Goal: Information Seeking & Learning: Learn about a topic

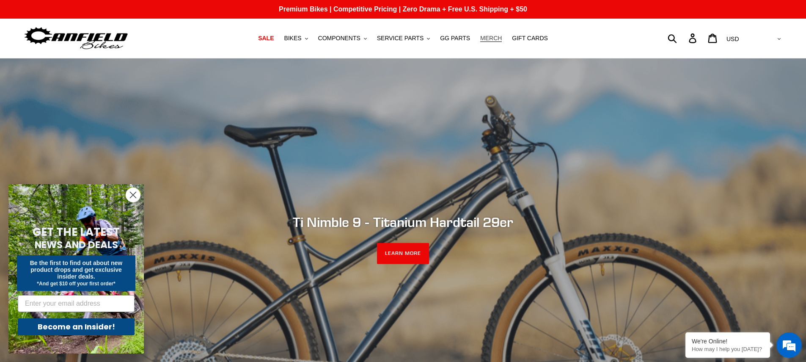
click at [495, 38] on span "MERCH" at bounding box center [491, 38] width 22 height 7
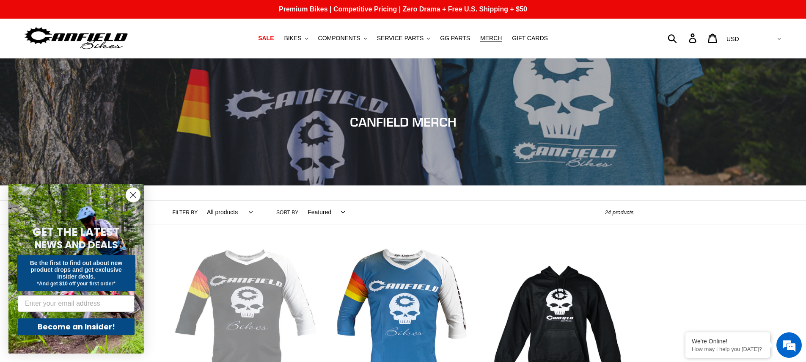
click at [130, 192] on icon "Close dialog" at bounding box center [133, 195] width 6 height 6
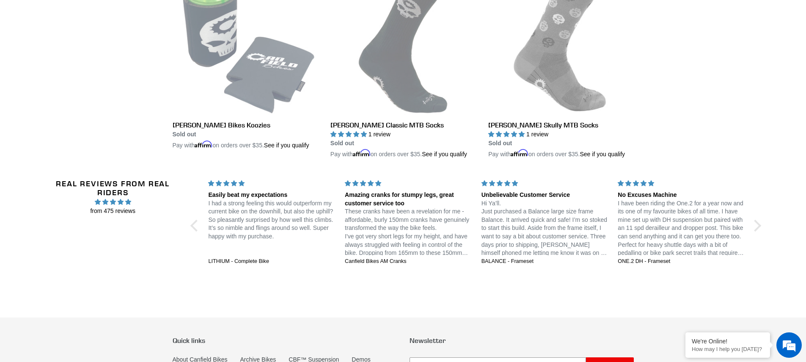
scroll to position [1913, 0]
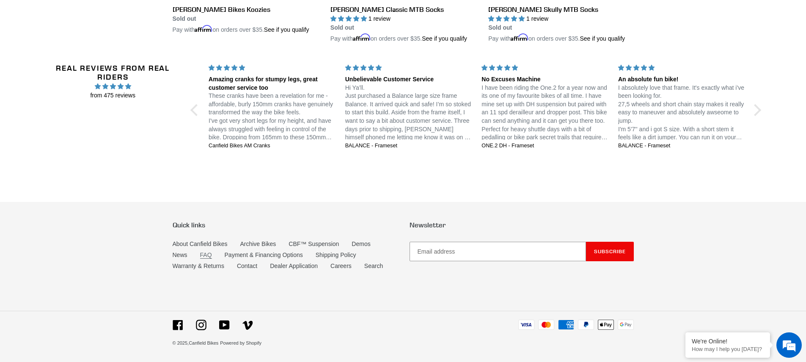
click at [209, 253] on link "FAQ" at bounding box center [206, 254] width 12 height 7
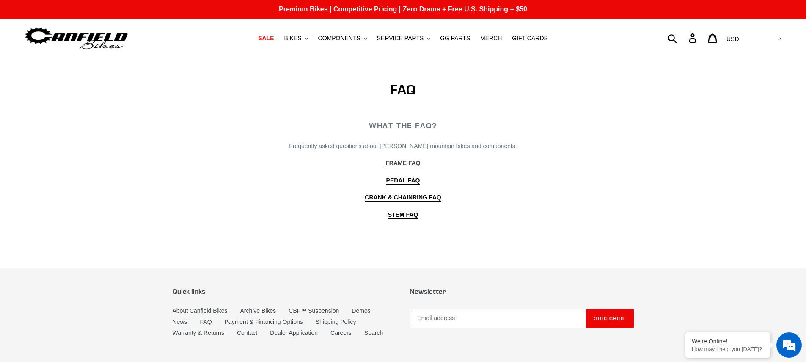
click at [419, 164] on b "FRAME FAQ" at bounding box center [402, 162] width 35 height 7
click at [414, 40] on span "SERVICE PARTS" at bounding box center [400, 38] width 47 height 7
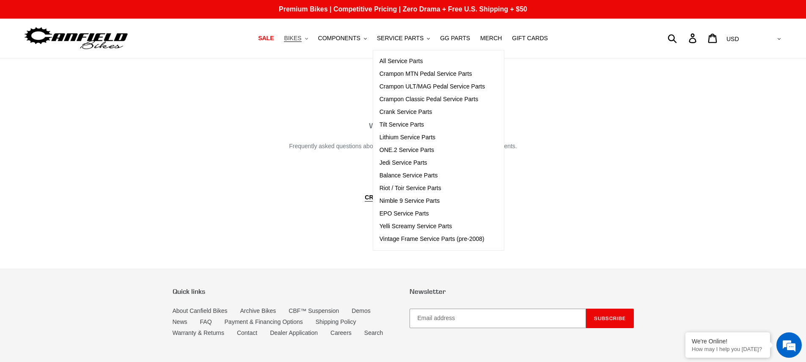
click at [300, 36] on span "BIKES" at bounding box center [292, 38] width 17 height 7
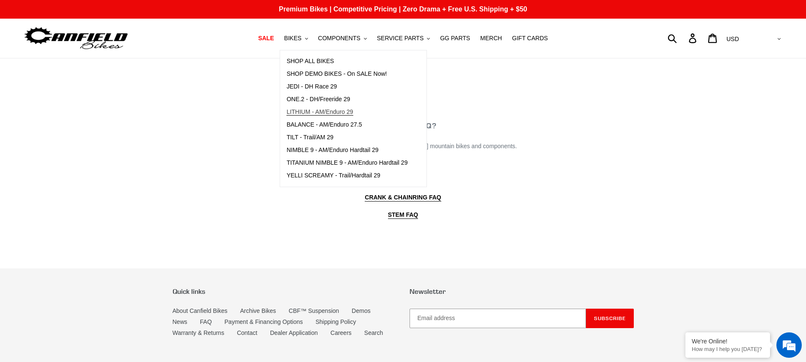
click at [320, 115] on span "LITHIUM - AM/Enduro 29" at bounding box center [319, 111] width 66 height 7
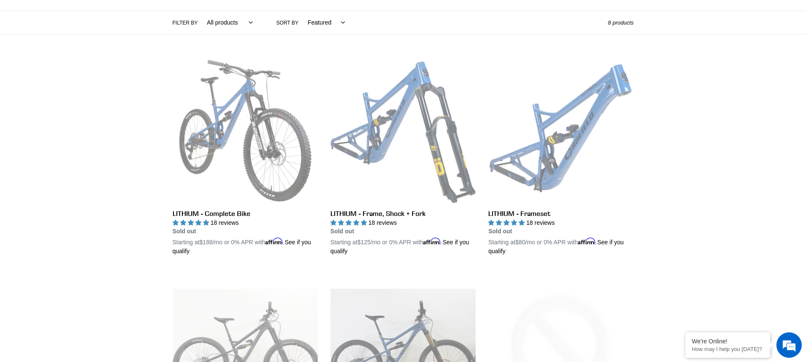
scroll to position [137, 0]
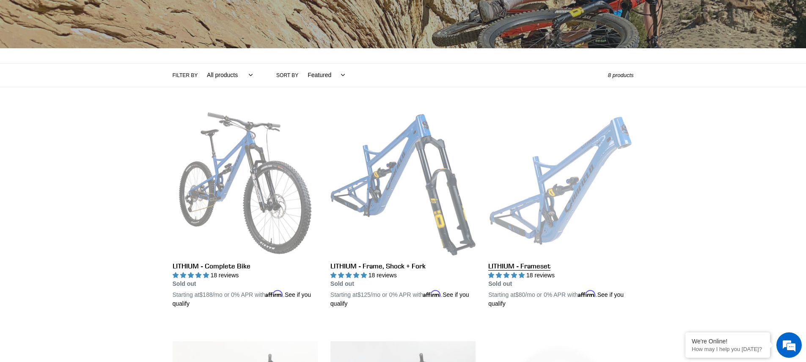
click at [572, 205] on link "LITHIUM - Frameset" at bounding box center [560, 209] width 145 height 198
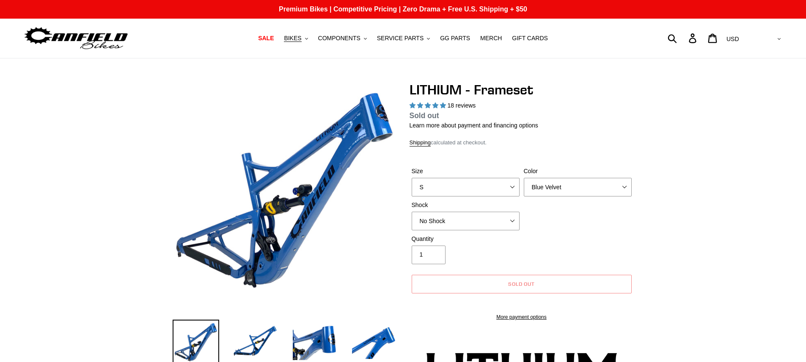
select select "highest-rating"
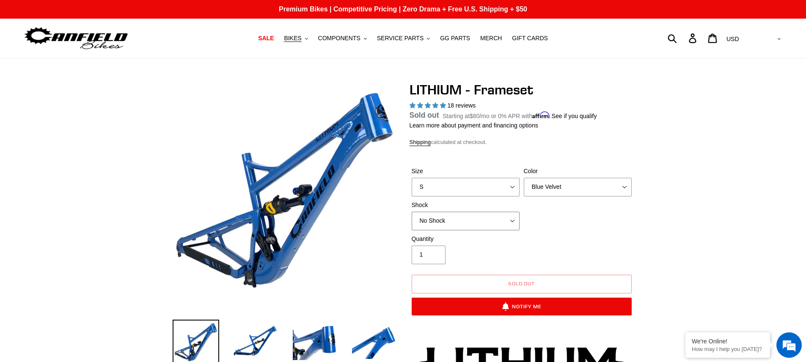
click at [515, 225] on select "No Shock Öhlins TTX2 Air Cane Creek DB Kitsuma Air Fox FLOAT X2 Factory Cane Cr…" at bounding box center [465, 220] width 108 height 19
click at [511, 186] on select "S M L XL" at bounding box center [465, 187] width 108 height 19
click at [411, 187] on select "S M L XL" at bounding box center [465, 187] width 108 height 19
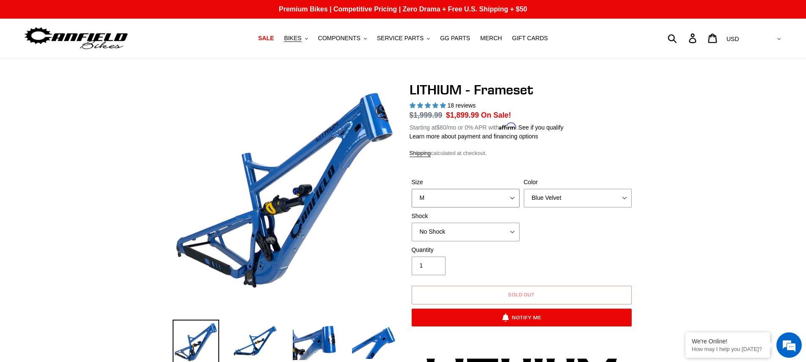
click at [508, 196] on select "S M L XL" at bounding box center [465, 198] width 108 height 19
select select "L"
click at [411, 189] on select "S M L XL" at bounding box center [465, 198] width 108 height 19
click at [563, 200] on select "Blue Velvet Stealth Black" at bounding box center [578, 197] width 108 height 19
select select "Stealth Black"
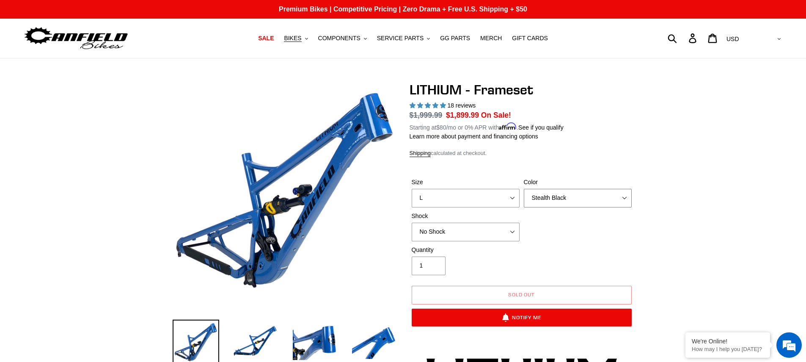
click at [524, 189] on select "Blue Velvet Stealth Black" at bounding box center [578, 198] width 108 height 19
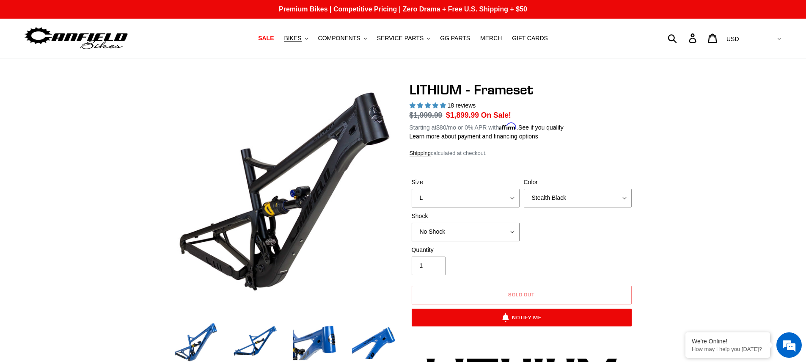
click at [515, 230] on select "No Shock Öhlins TTX2 Air Cane Creek DB Kitsuma Air Fox FLOAT X2 Factory Cane Cr…" at bounding box center [465, 231] width 108 height 19
select select "Cane Creek DB Kitsuma Air"
click at [411, 222] on select "No Shock Öhlins TTX2 Air Cane Creek DB Kitsuma Air Fox FLOAT X2 Factory Cane Cr…" at bounding box center [465, 231] width 108 height 19
click at [516, 236] on select "No Shock Öhlins TTX2 Air Cane Creek DB Kitsuma Air Fox FLOAT X2 Factory Cane Cr…" at bounding box center [465, 231] width 108 height 19
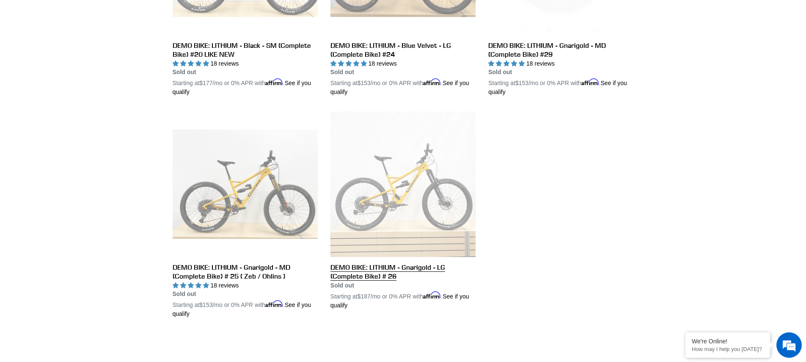
click at [430, 195] on link "DEMO BIKE: LITHIUM - Gnarigold - LG (Complete Bike) # 26" at bounding box center [402, 210] width 145 height 198
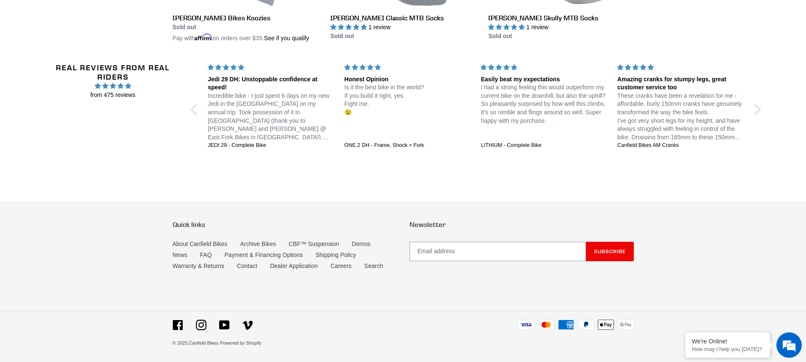
scroll to position [1893, 0]
